Goal: Check status: Check status

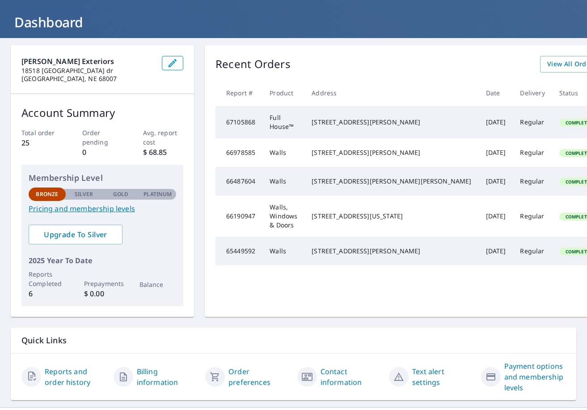
scroll to position [70, 0]
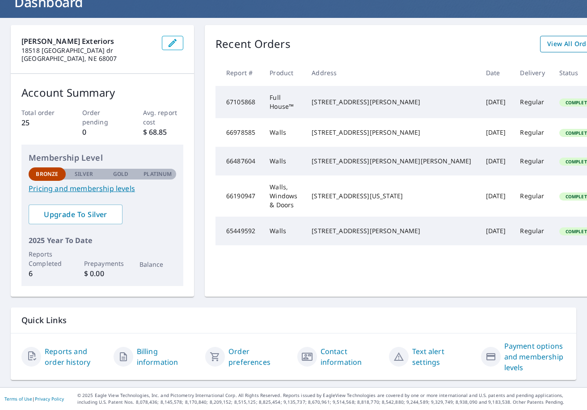
click at [547, 38] on span "View All Orders" at bounding box center [571, 43] width 49 height 11
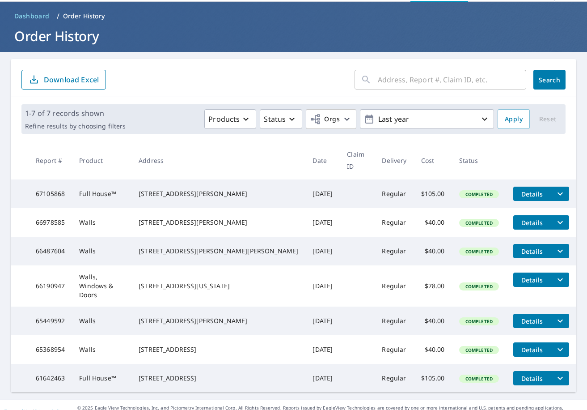
scroll to position [44, 0]
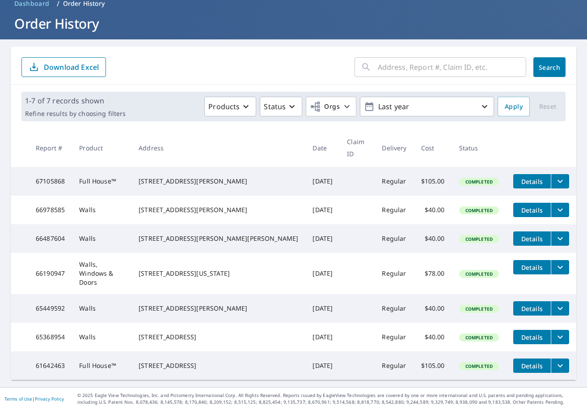
click at [378, 61] on input "text" at bounding box center [452, 67] width 148 height 25
type input "3711"
click at [549, 70] on span "Search" at bounding box center [550, 67] width 18 height 8
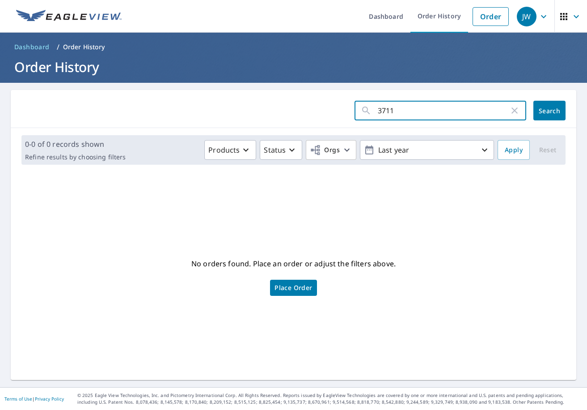
click at [399, 110] on input "3711" at bounding box center [443, 110] width 131 height 25
type input "[STREET_ADDRESS]"
click at [562, 106] on div "[STREET_ADDRESS] P43 ​ Search" at bounding box center [294, 109] width 566 height 38
click at [558, 107] on button "Search" at bounding box center [550, 111] width 32 height 20
click at [459, 112] on input "[STREET_ADDRESS]" at bounding box center [443, 110] width 131 height 25
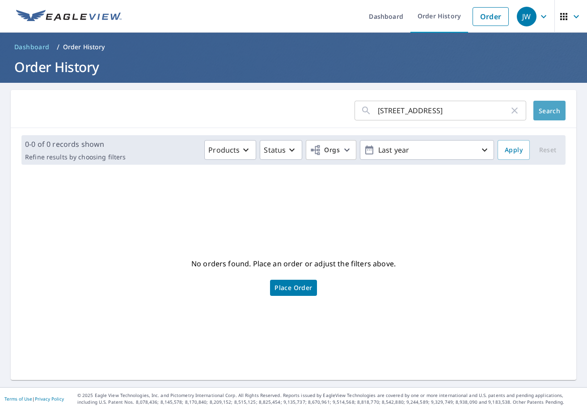
click at [541, 106] on span "Search" at bounding box center [550, 110] width 18 height 8
